Goal: Navigation & Orientation: Go to known website

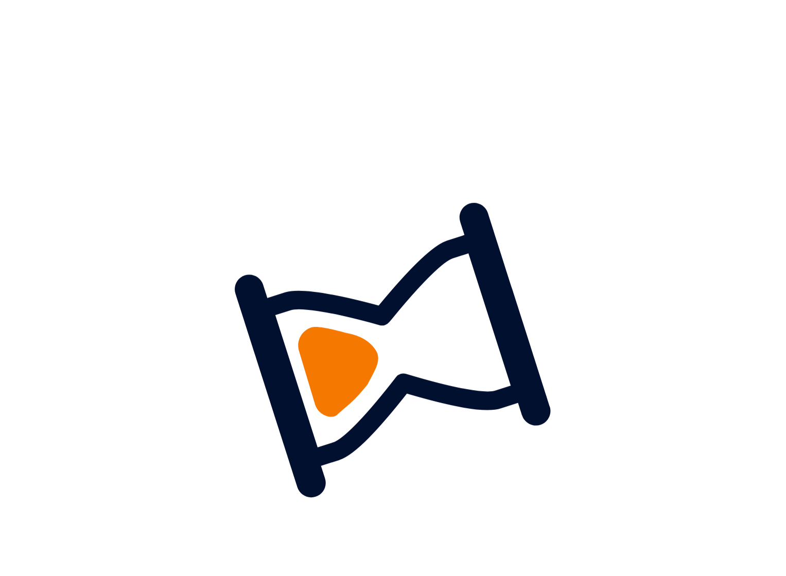
scroll to position [911, 0]
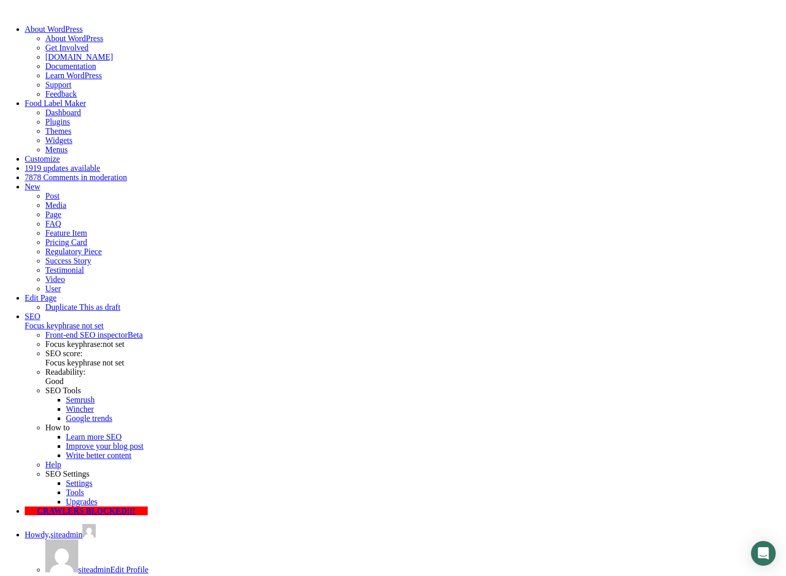
click at [57, 294] on link "Edit Page" at bounding box center [41, 298] width 32 height 9
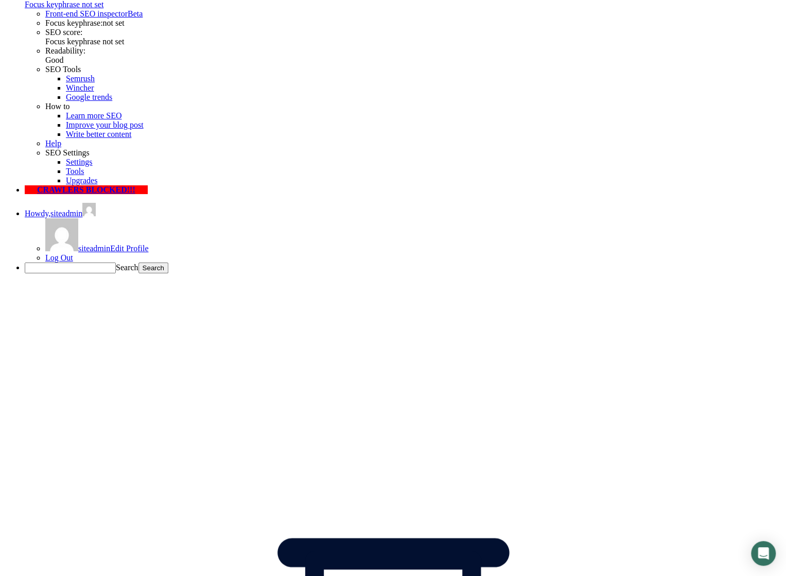
scroll to position [321, 0]
